Goal: Information Seeking & Learning: Compare options

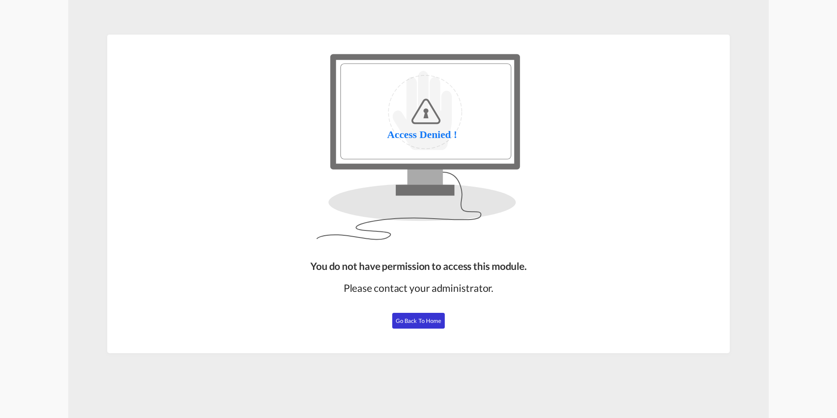
click at [411, 323] on span "Go Back to Home" at bounding box center [419, 320] width 46 height 7
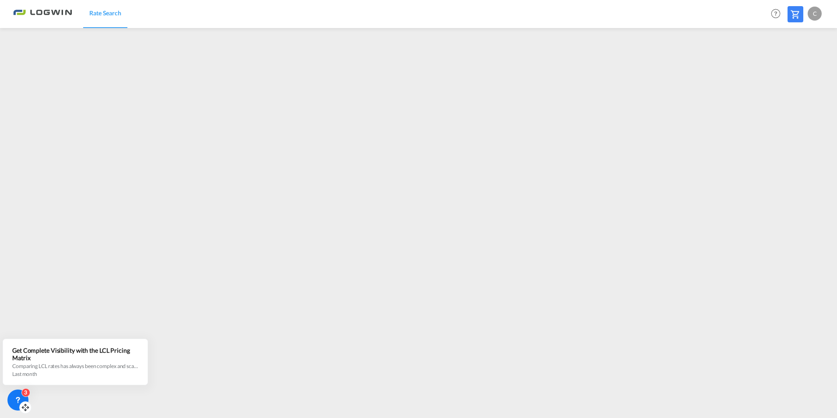
click at [26, 391] on div "3" at bounding box center [25, 392] width 9 height 9
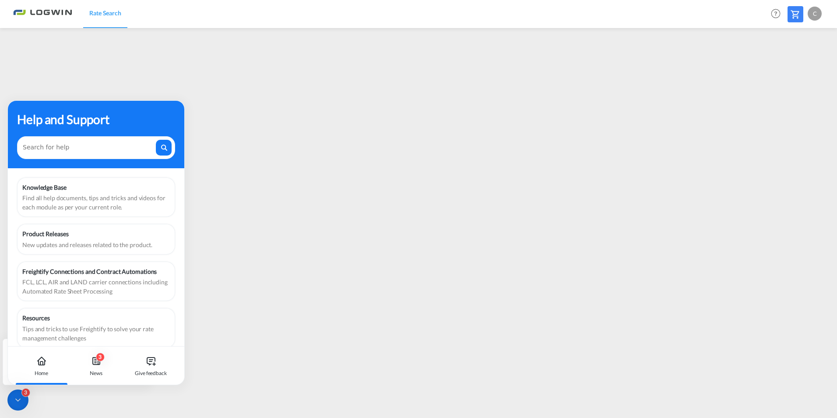
click at [20, 401] on icon at bounding box center [18, 399] width 9 height 9
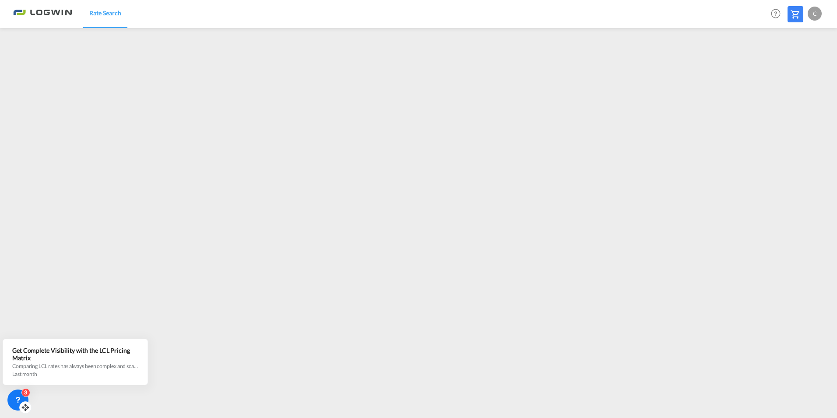
click at [16, 398] on icon at bounding box center [18, 399] width 9 height 9
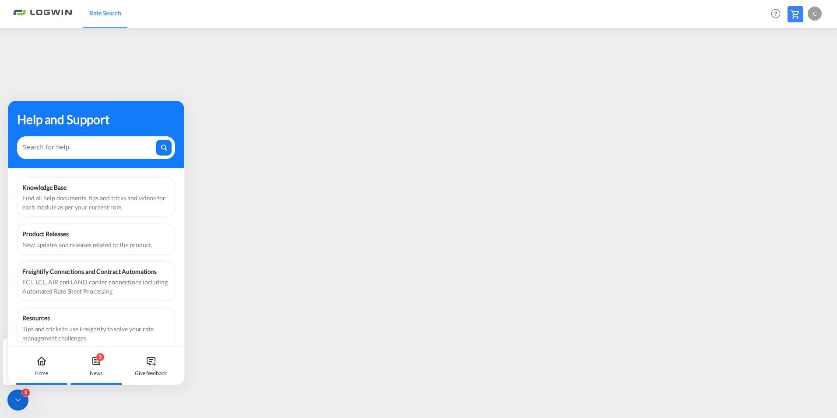
click at [97, 368] on div "3 News" at bounding box center [96, 365] width 49 height 39
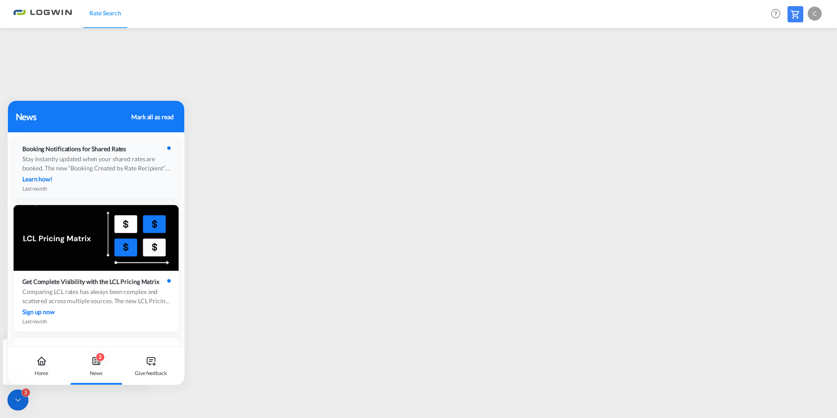
click at [76, 158] on div "Stay instantly updated when your shared rates are booked. The new “Booking Crea…" at bounding box center [96, 163] width 148 height 18
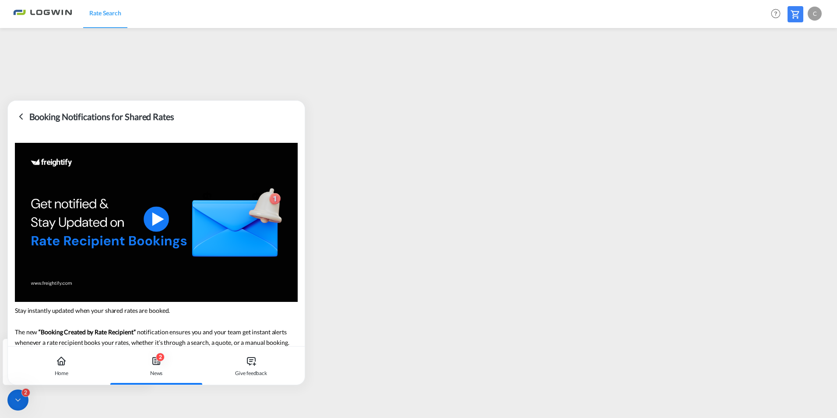
click at [14, 117] on div "Booking Notifications for Shared Rates" at bounding box center [156, 117] width 297 height 32
click at [17, 117] on icon at bounding box center [21, 116] width 11 height 11
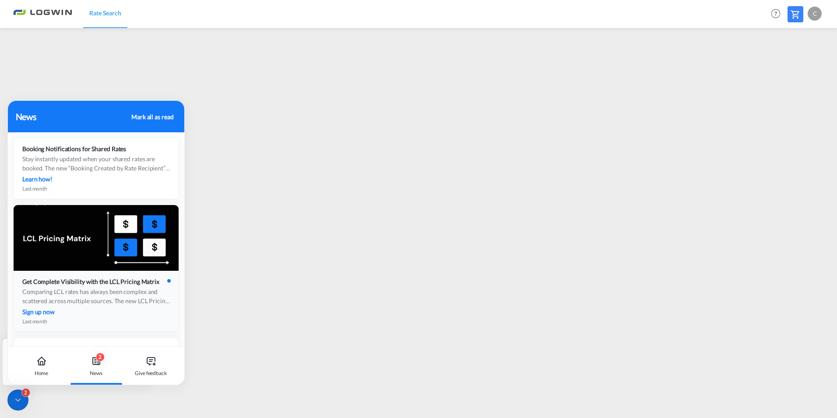
click at [96, 303] on div "Comparing LCL rates has always been complex and scattered across multiple sourc…" at bounding box center [96, 296] width 148 height 18
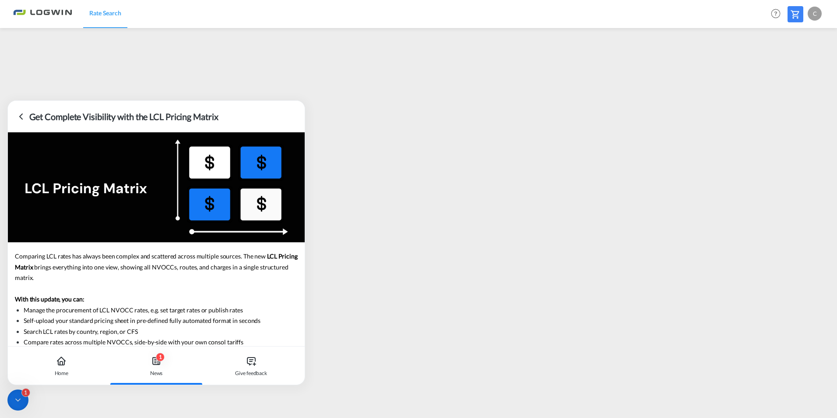
click at [22, 119] on icon at bounding box center [21, 116] width 3 height 5
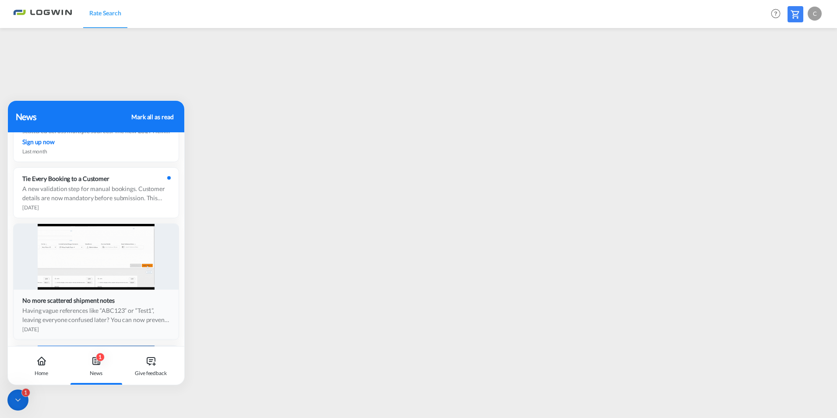
scroll to position [175, 0]
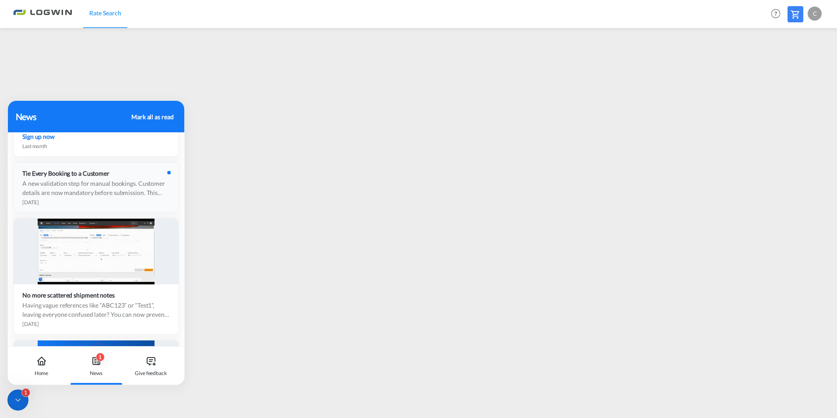
click at [76, 195] on div "A new validation step for manual bookings. Customer details are now mandatory b…" at bounding box center [96, 188] width 148 height 18
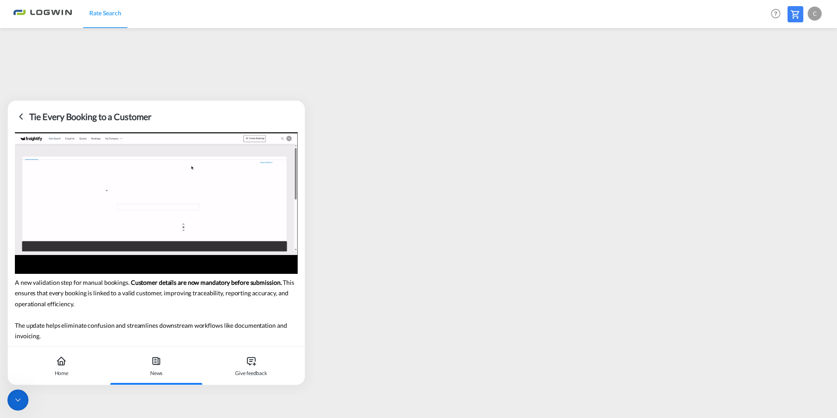
scroll to position [0, 0]
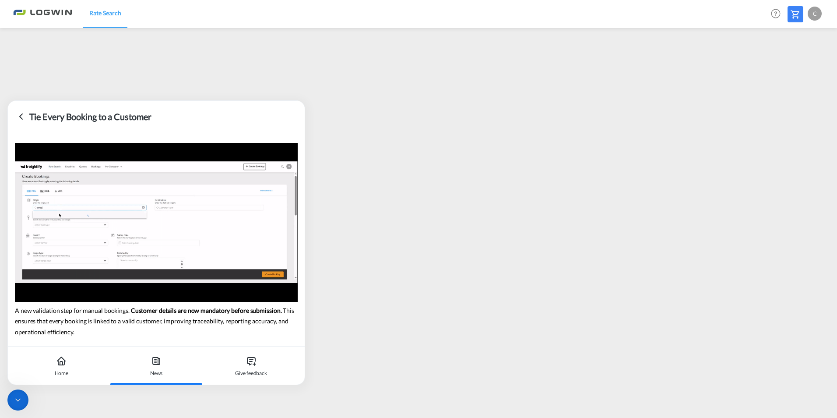
click at [25, 112] on icon at bounding box center [21, 116] width 11 height 11
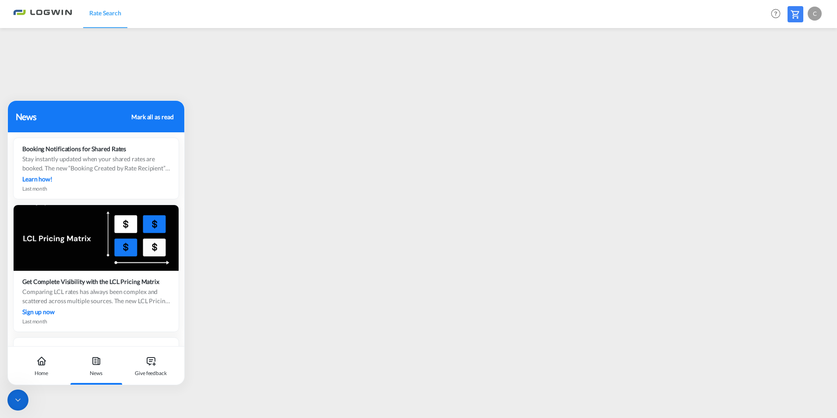
click at [18, 402] on icon at bounding box center [18, 399] width 9 height 9
